Goal: Navigation & Orientation: Find specific page/section

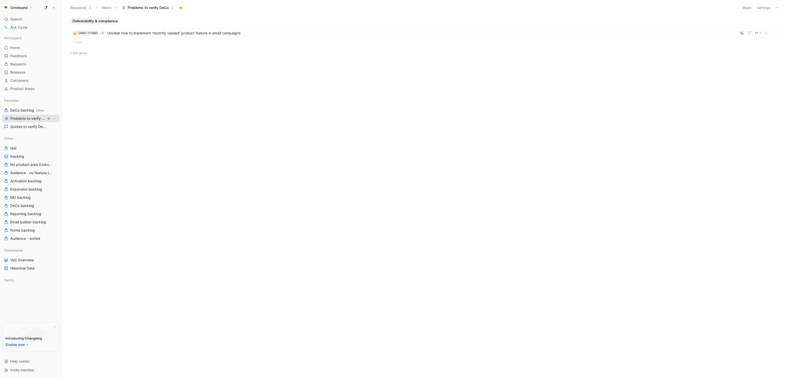
click at [28, 118] on span "Problems to verify DeCo" at bounding box center [28, 118] width 36 height 5
click at [30, 124] on span "Quotes to verify DeCo" at bounding box center [28, 126] width 36 height 5
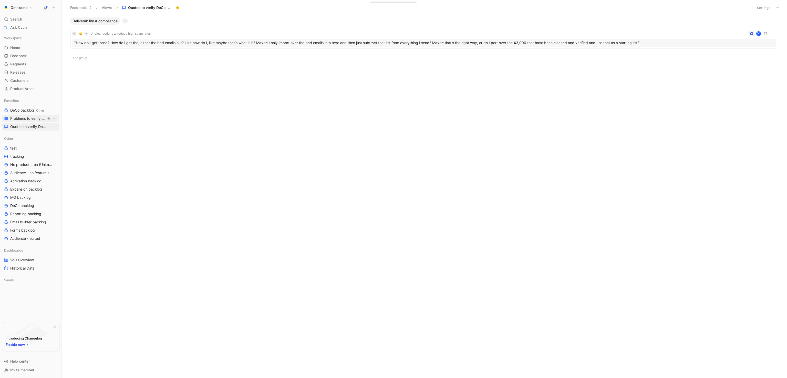
click at [28, 118] on span "Problems to verify DeCo" at bounding box center [28, 118] width 36 height 5
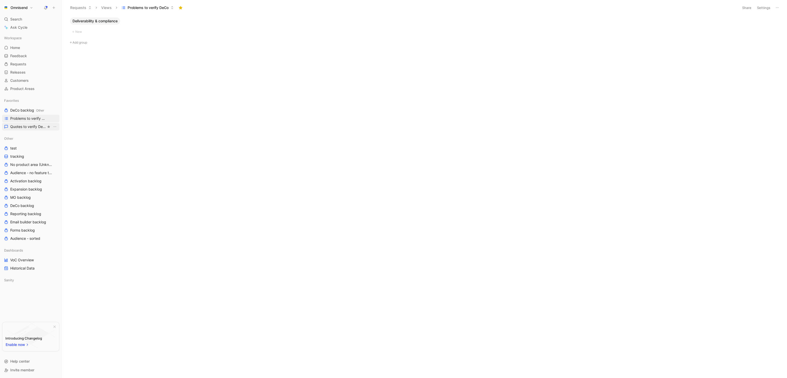
click at [29, 125] on span "Quotes to verify DeCo" at bounding box center [28, 126] width 36 height 5
